Goal: Task Accomplishment & Management: Complete application form

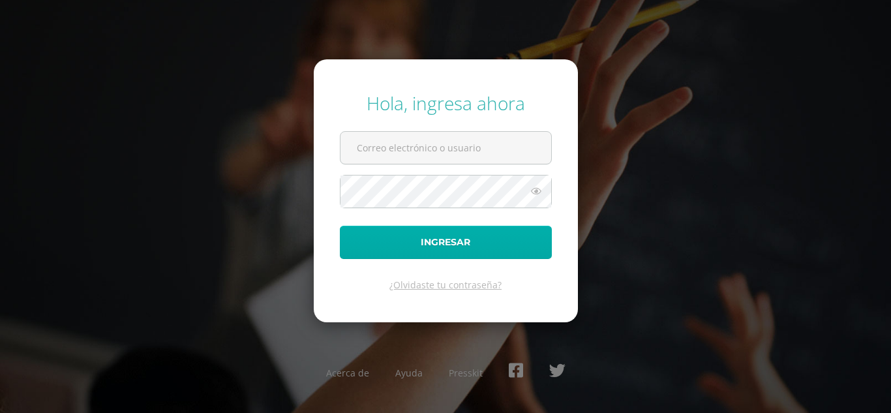
type input "[EMAIL_ADDRESS][DOMAIN_NAME]"
click at [446, 232] on button "Ingresar" at bounding box center [446, 242] width 212 height 33
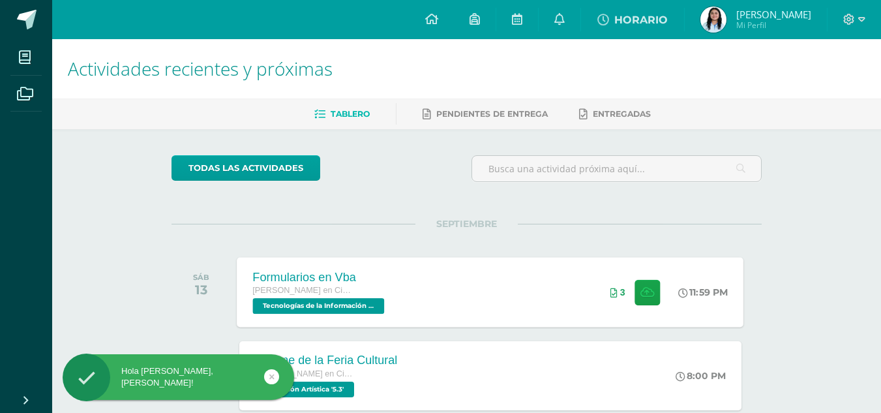
click at [504, 287] on div "Formularios en Vba [PERSON_NAME] en Ciencias y Letras Tecnologías de la Informa…" at bounding box center [490, 292] width 507 height 70
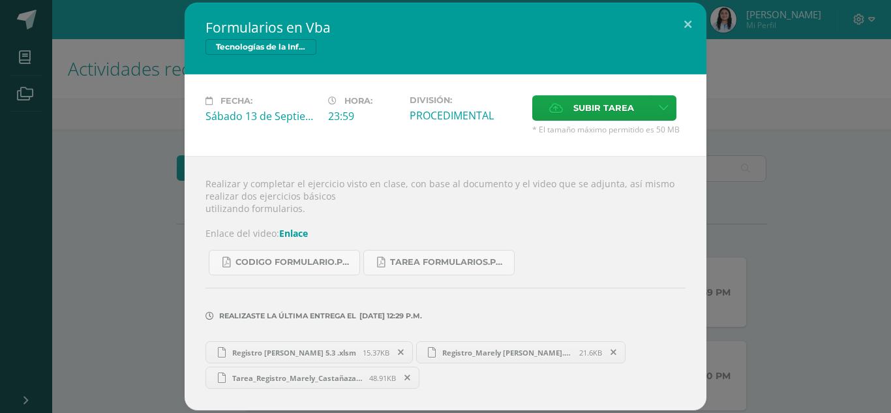
click at [408, 378] on icon at bounding box center [407, 377] width 6 height 9
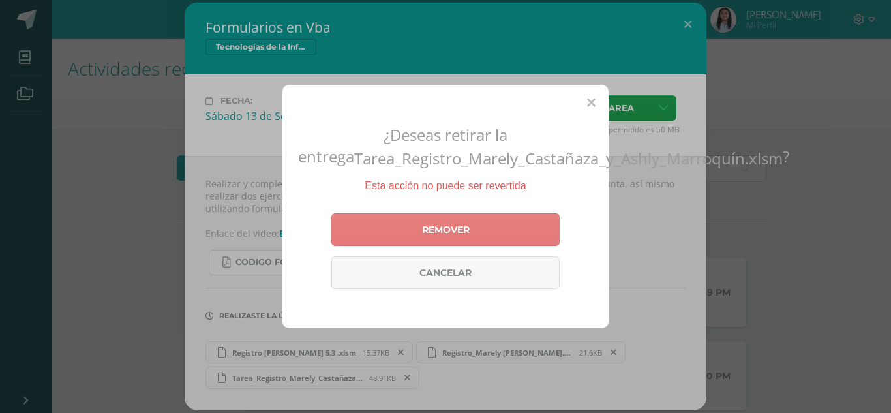
click at [421, 241] on link "Remover" at bounding box center [445, 229] width 228 height 33
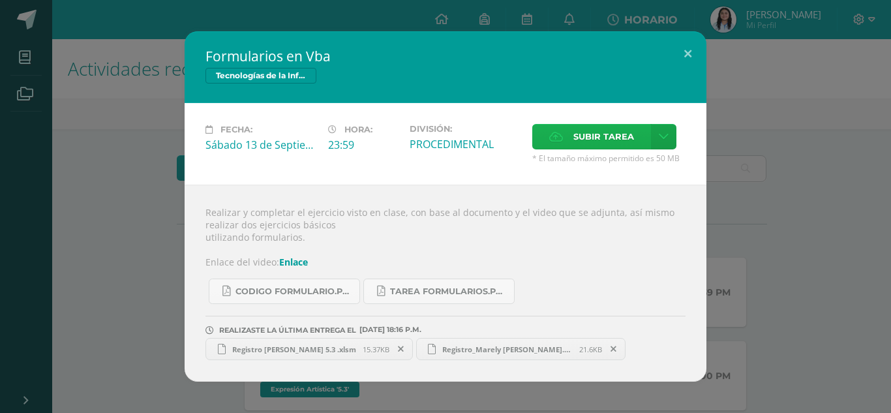
click at [618, 136] on span "Subir tarea" at bounding box center [603, 137] width 61 height 24
click at [0, 0] on input "Subir tarea" at bounding box center [0, 0] width 0 height 0
click at [579, 139] on span "Subir tarea" at bounding box center [603, 137] width 61 height 24
click at [0, 0] on input "Subir tarea" at bounding box center [0, 0] width 0 height 0
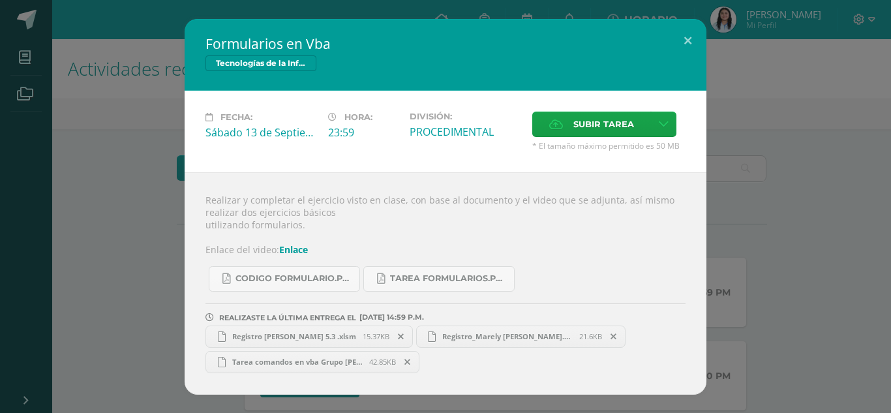
click at [303, 362] on span "Tarea comandos en vba Grupo Marely.xlsm" at bounding box center [298, 362] width 144 height 10
click at [687, 38] on button at bounding box center [687, 41] width 37 height 44
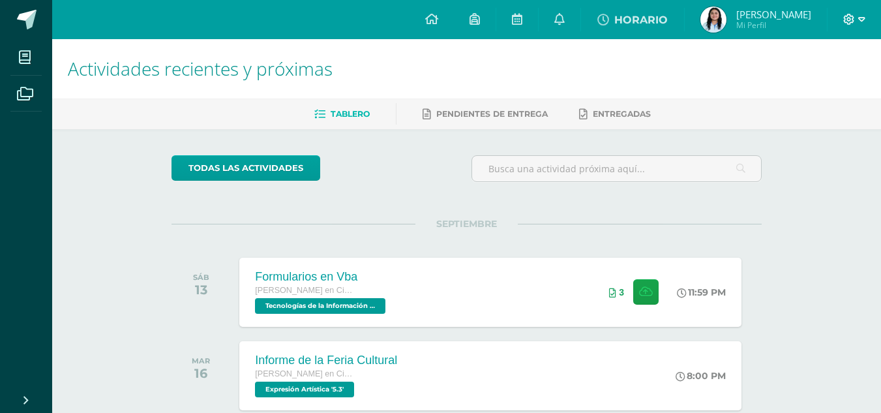
click at [853, 22] on icon at bounding box center [849, 20] width 12 height 12
click at [802, 88] on span "Cerrar sesión" at bounding box center [820, 89] width 59 height 12
